Goal: Navigation & Orientation: Find specific page/section

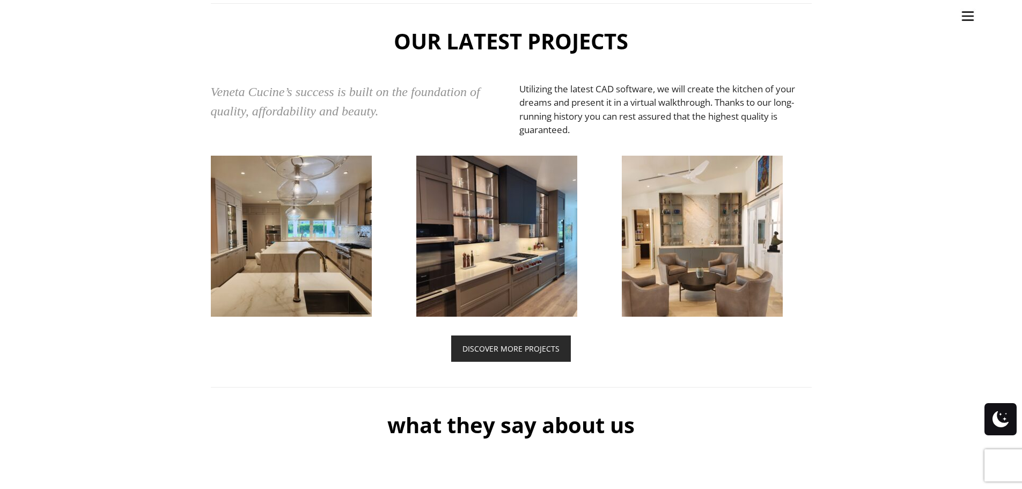
scroll to position [2521, 0]
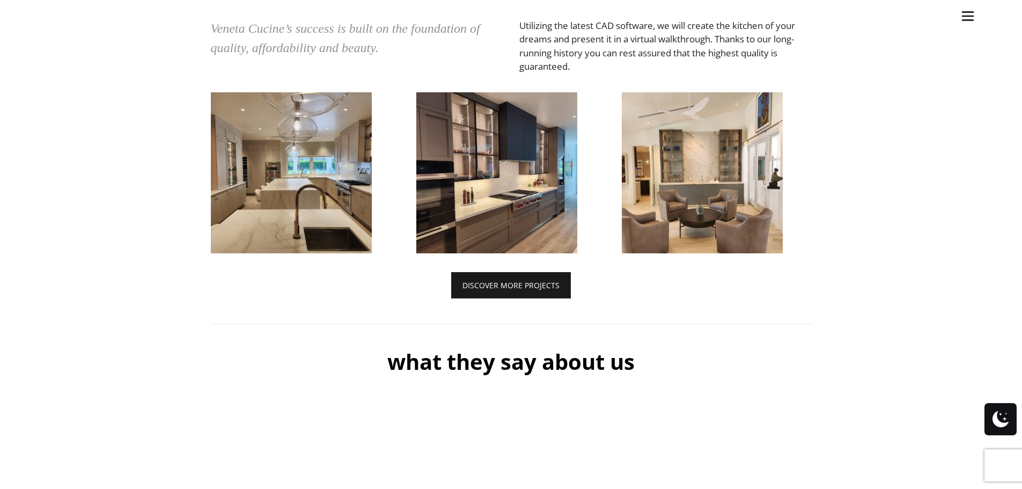
click at [537, 298] on link "DISCOVER MORE PROJECTS" at bounding box center [511, 285] width 120 height 26
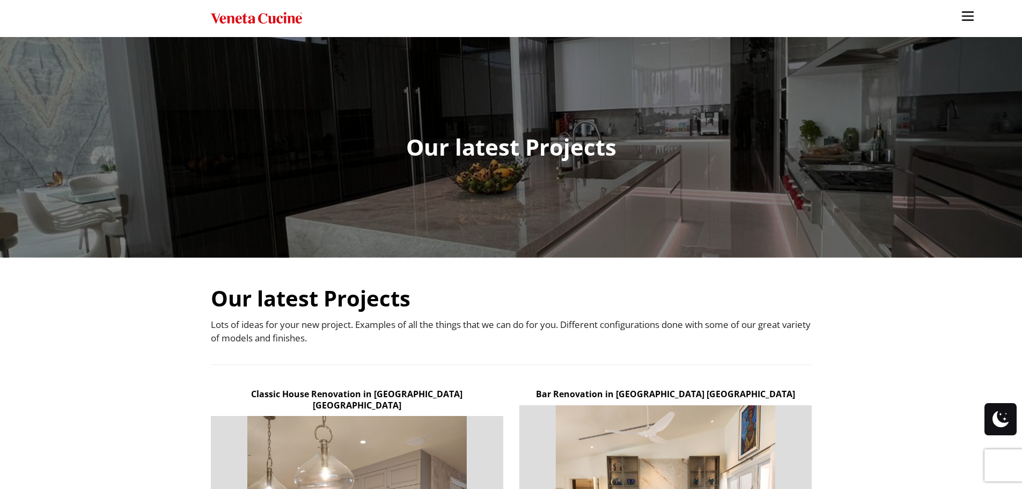
click at [967, 13] on img "Site" at bounding box center [968, 16] width 16 height 16
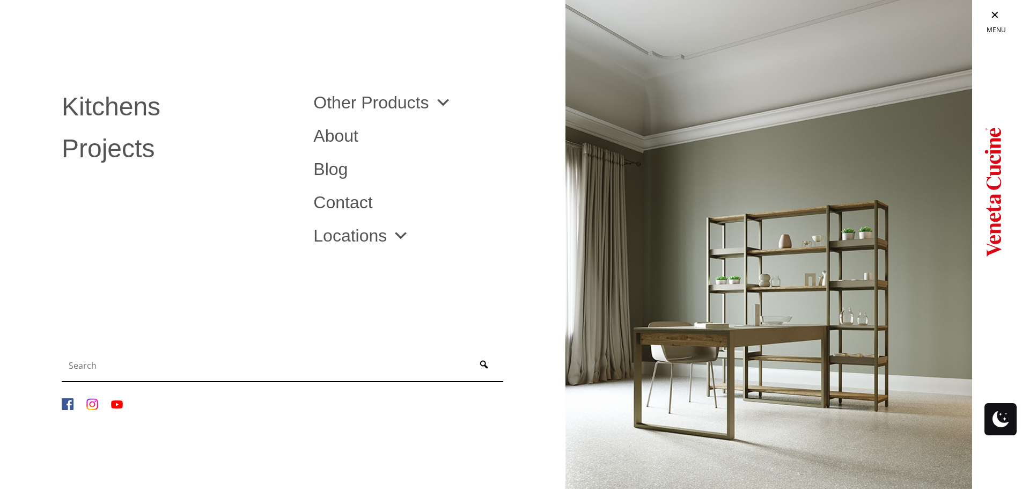
click at [997, 13] on link "Site" at bounding box center [996, 16] width 51 height 33
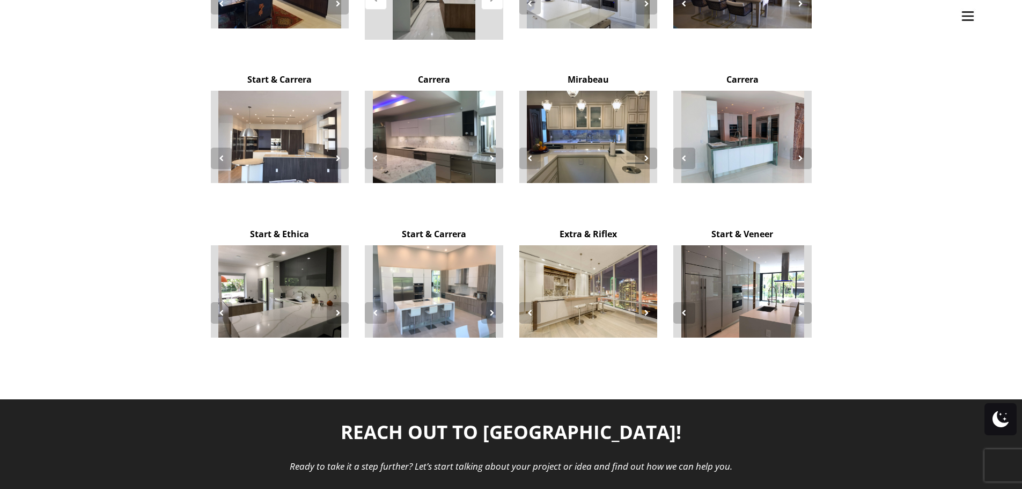
scroll to position [2092, 0]
